Goal: Subscribe to service/newsletter

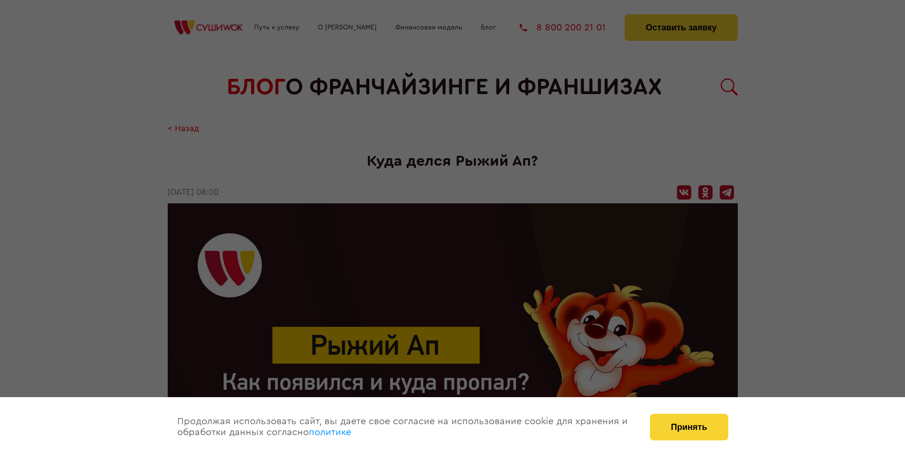
scroll to position [1048, 0]
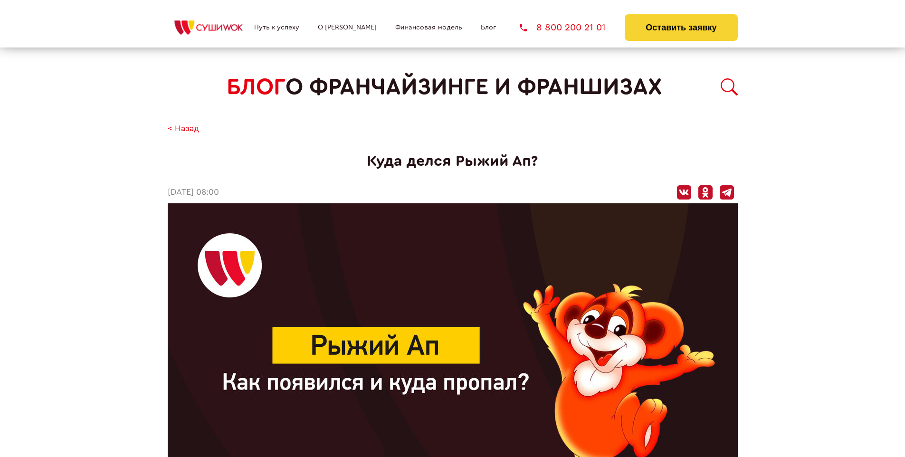
scroll to position [1048, 0]
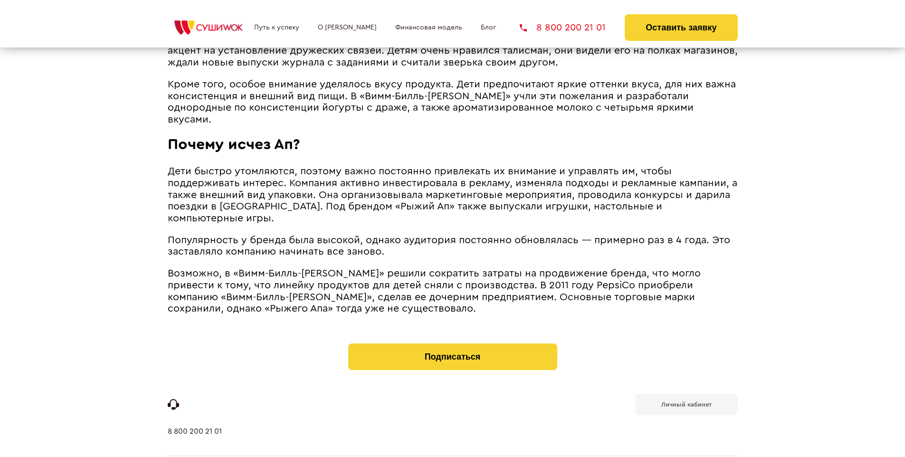
click at [686, 401] on b "Личный кабинет" at bounding box center [686, 404] width 50 height 6
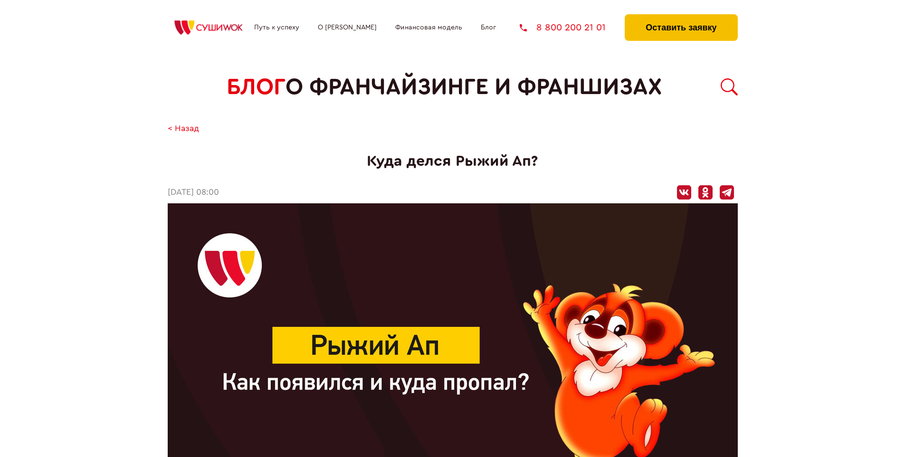
click at [681, 17] on button "Оставить заявку" at bounding box center [680, 27] width 113 height 27
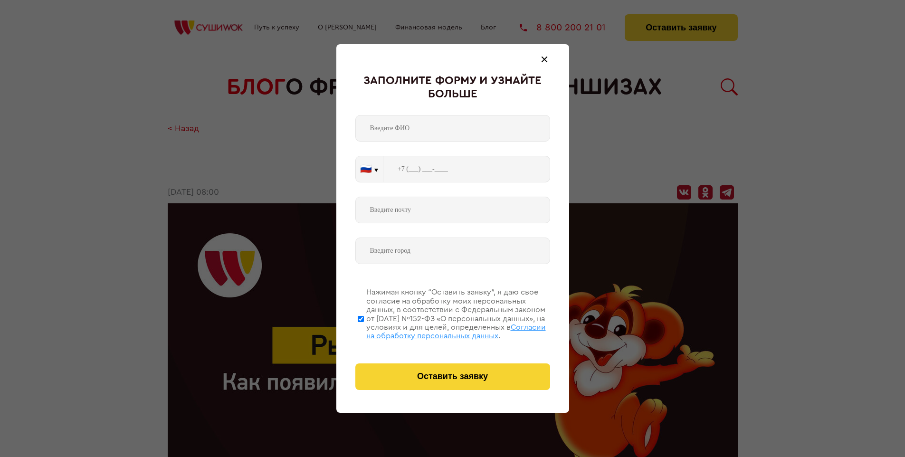
click at [440, 330] on span "Согласии на обработку персональных данных" at bounding box center [456, 331] width 180 height 16
click at [364, 330] on input "Нажимая кнопку “Оставить заявку”, я даю свое согласие на обработку моих персона…" at bounding box center [361, 319] width 6 height 76
checkbox input "false"
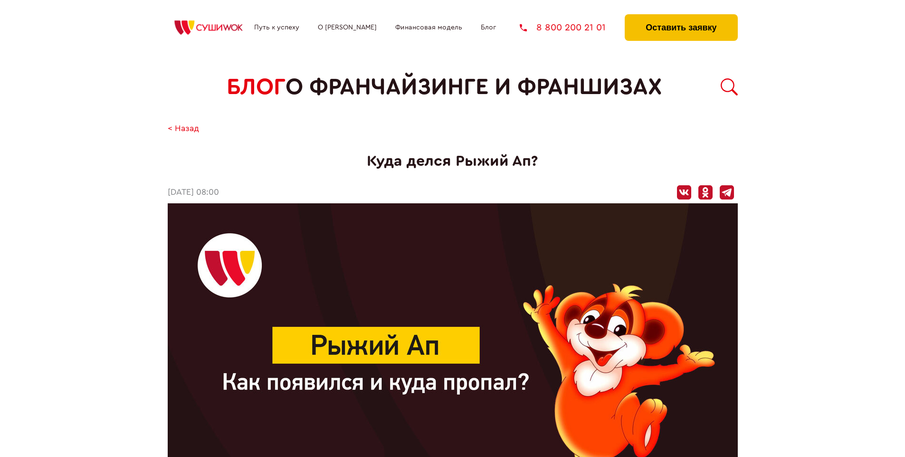
click at [681, 17] on button "Оставить заявку" at bounding box center [680, 27] width 113 height 27
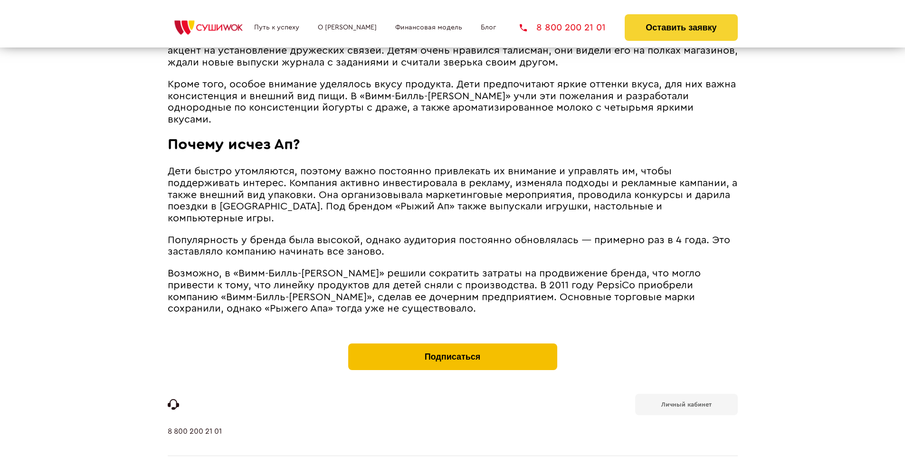
click at [452, 343] on button "Подписаться" at bounding box center [452, 356] width 209 height 27
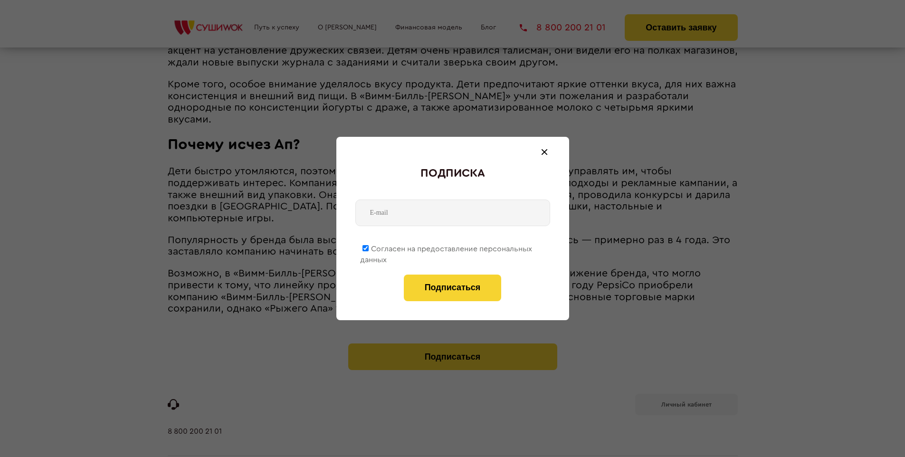
click at [446, 247] on span "Согласен на предоставление персональных данных" at bounding box center [446, 254] width 172 height 19
click at [369, 247] on input "Согласен на предоставление персональных данных" at bounding box center [365, 248] width 6 height 6
checkbox input "false"
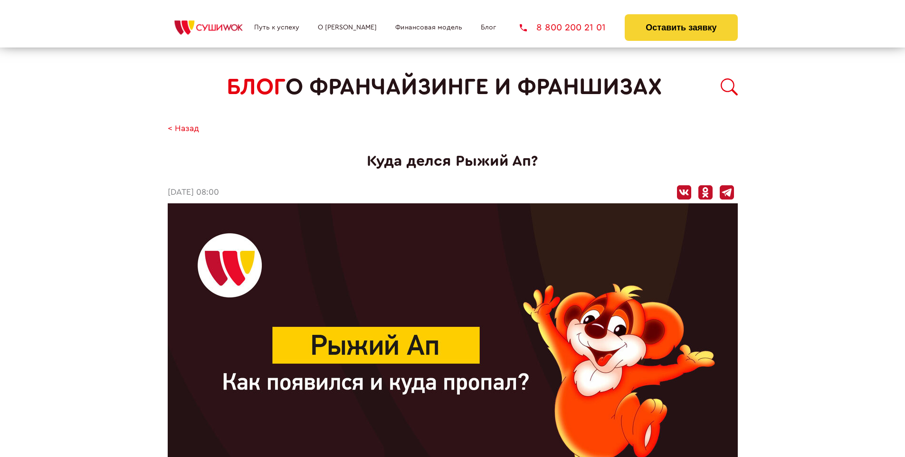
scroll to position [1048, 0]
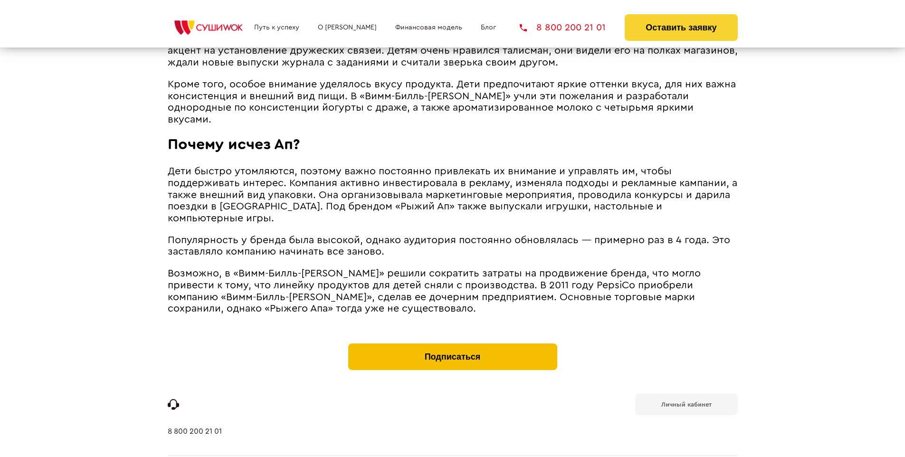
click at [452, 343] on button "Подписаться" at bounding box center [452, 356] width 209 height 27
